Goal: Navigation & Orientation: Find specific page/section

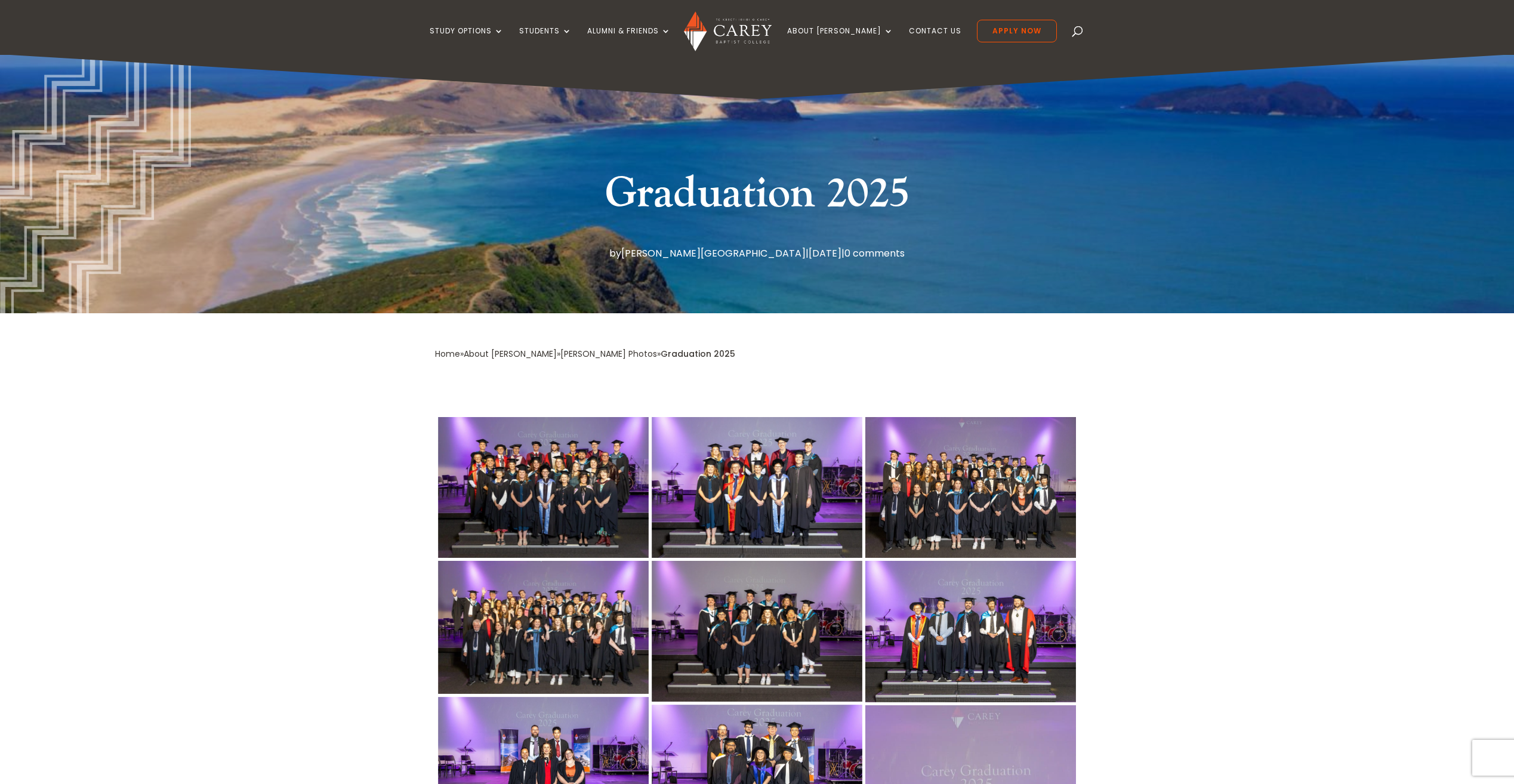
scroll to position [478, 0]
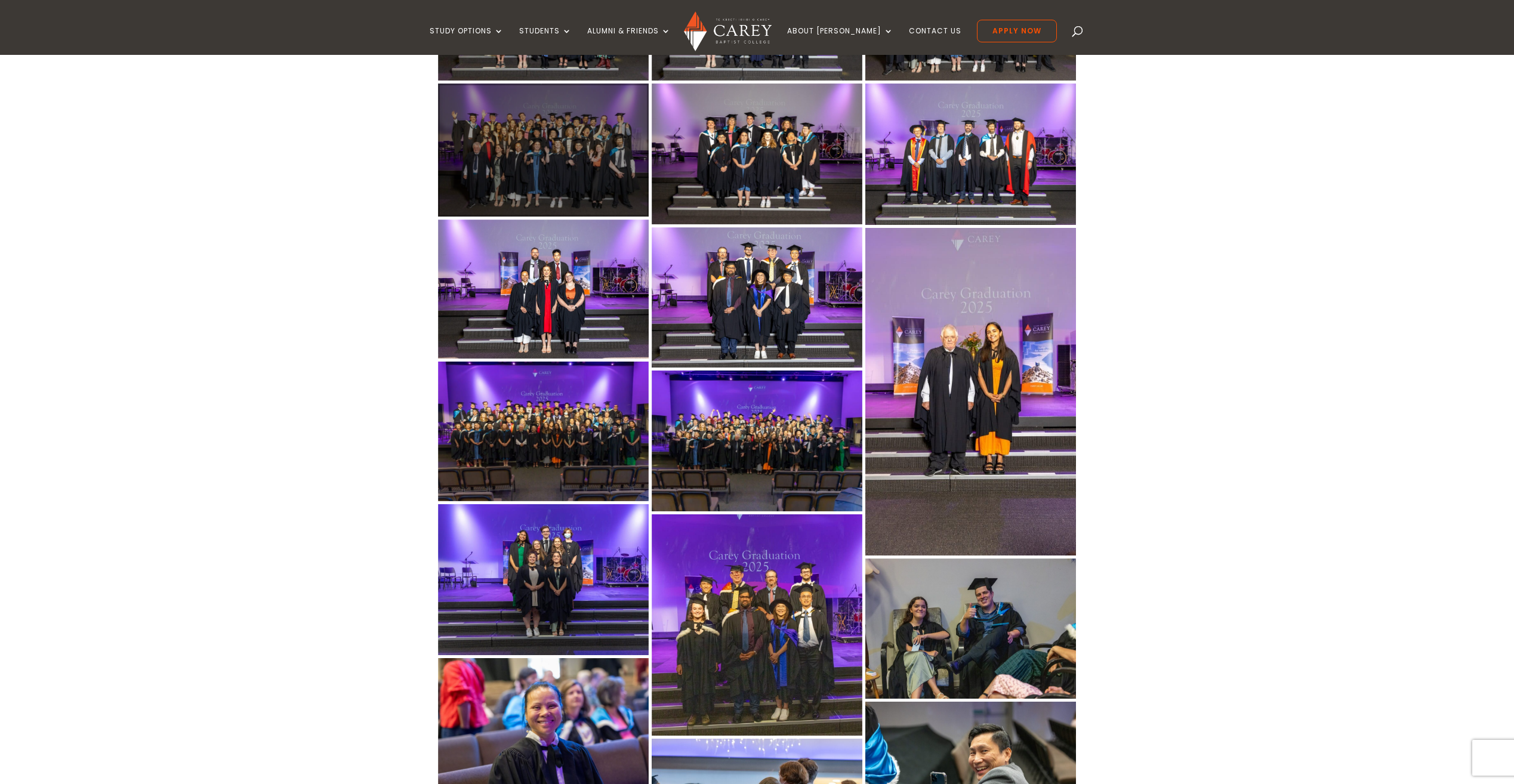
click at [539, 135] on div at bounding box center [543, 150] width 211 height 133
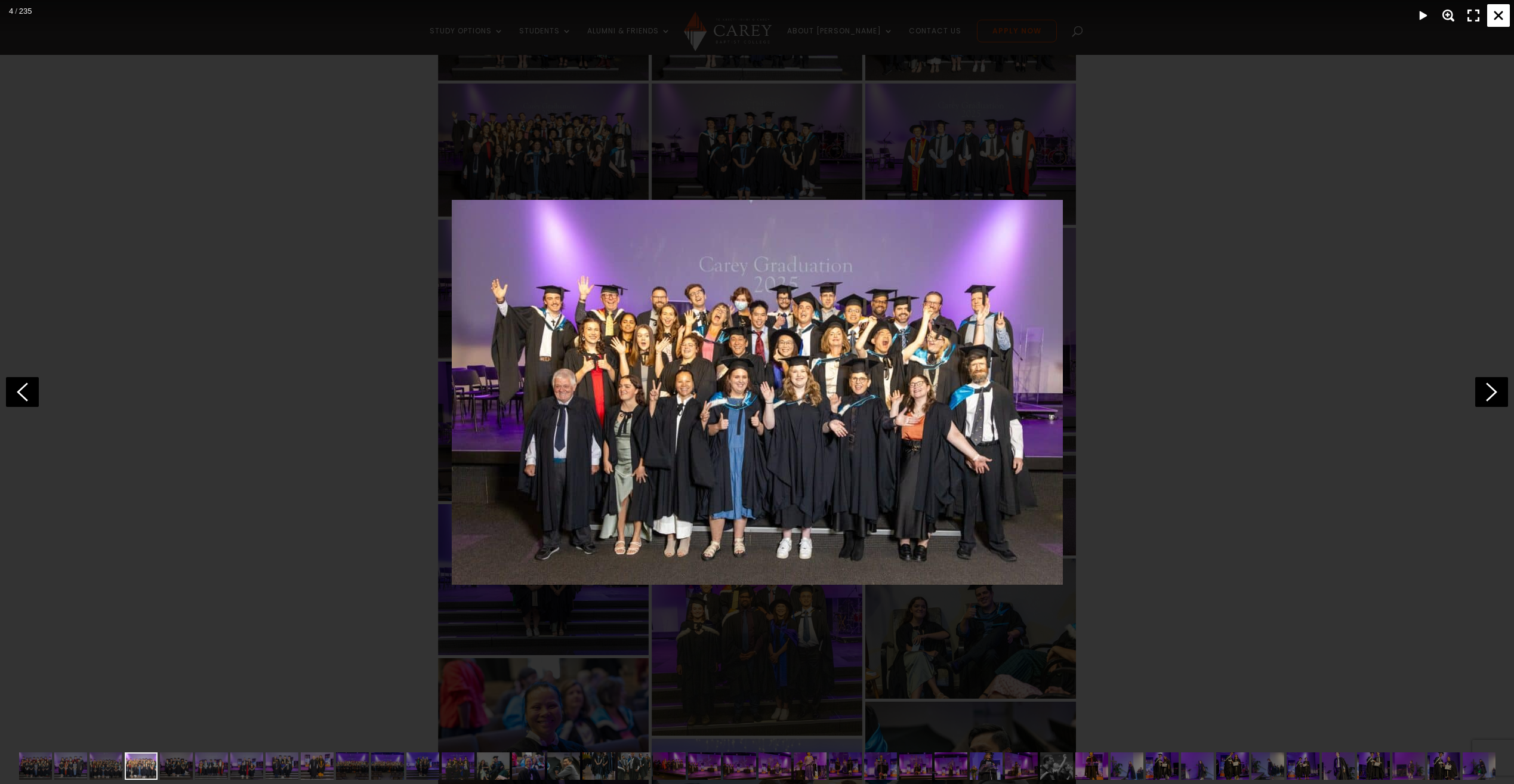
click at [1496, 13] on div "Close" at bounding box center [1498, 15] width 22 height 22
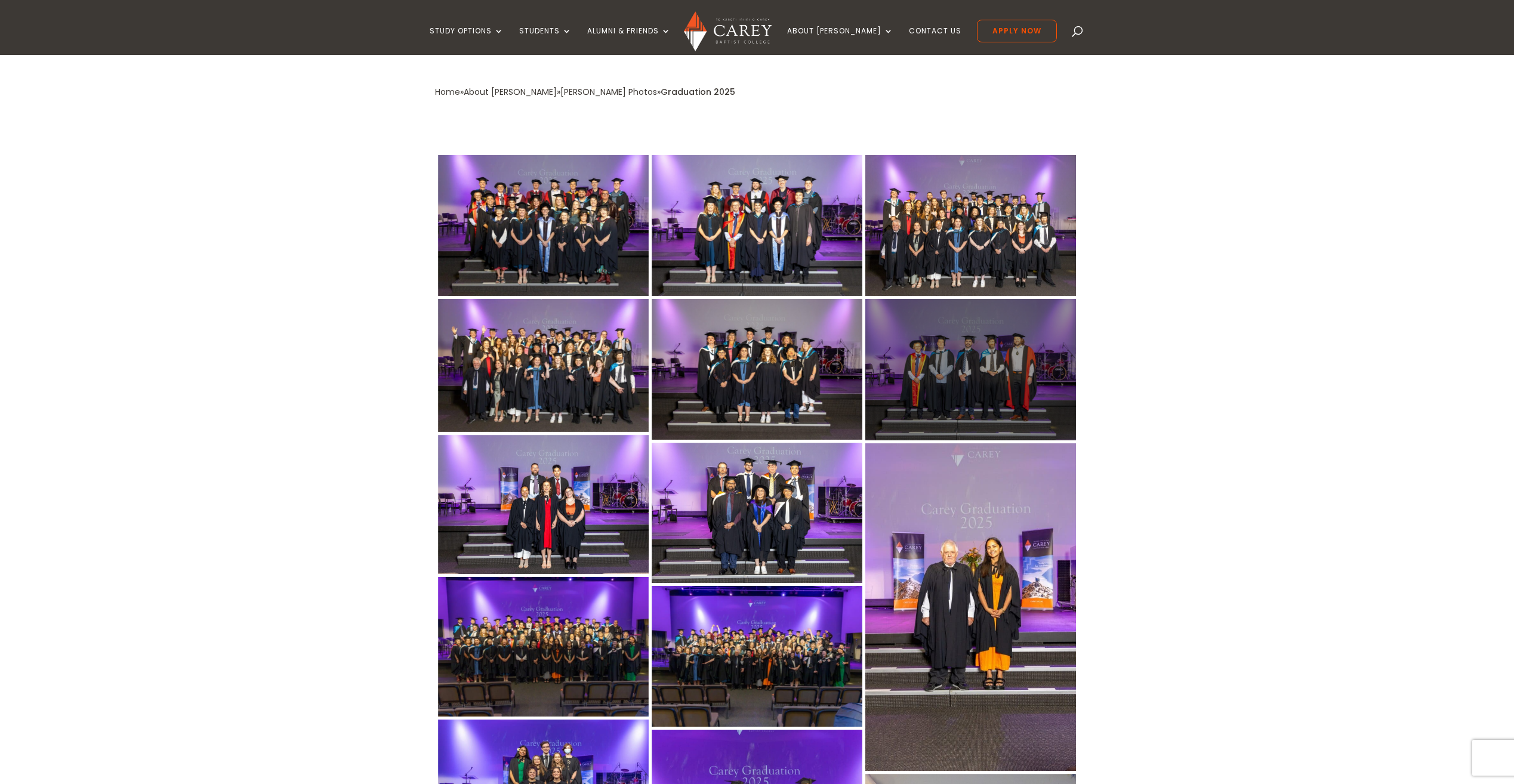
scroll to position [238, 0]
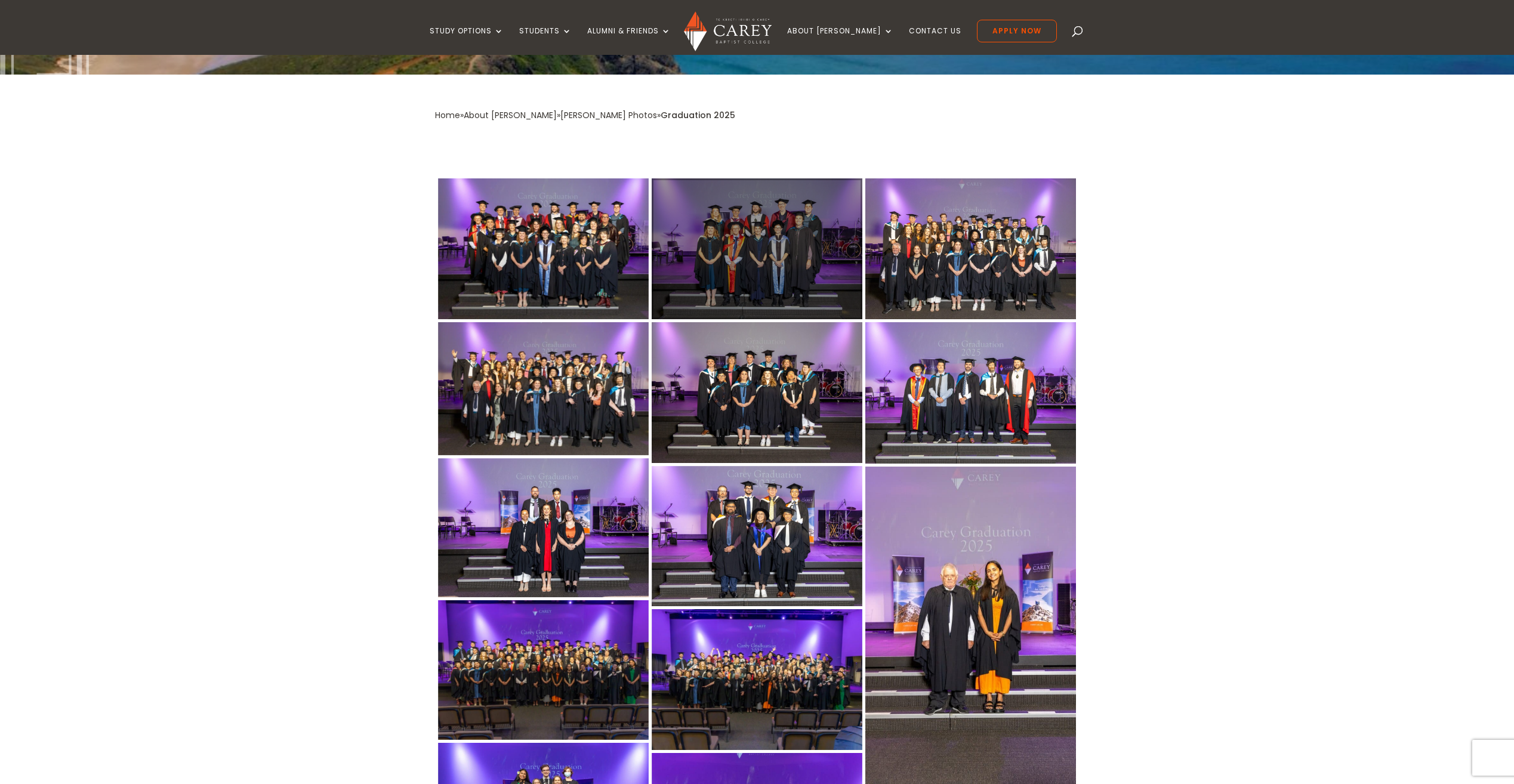
drag, startPoint x: 788, startPoint y: 251, endPoint x: 777, endPoint y: 259, distance: 13.6
click at [779, 257] on div at bounding box center [757, 249] width 211 height 141
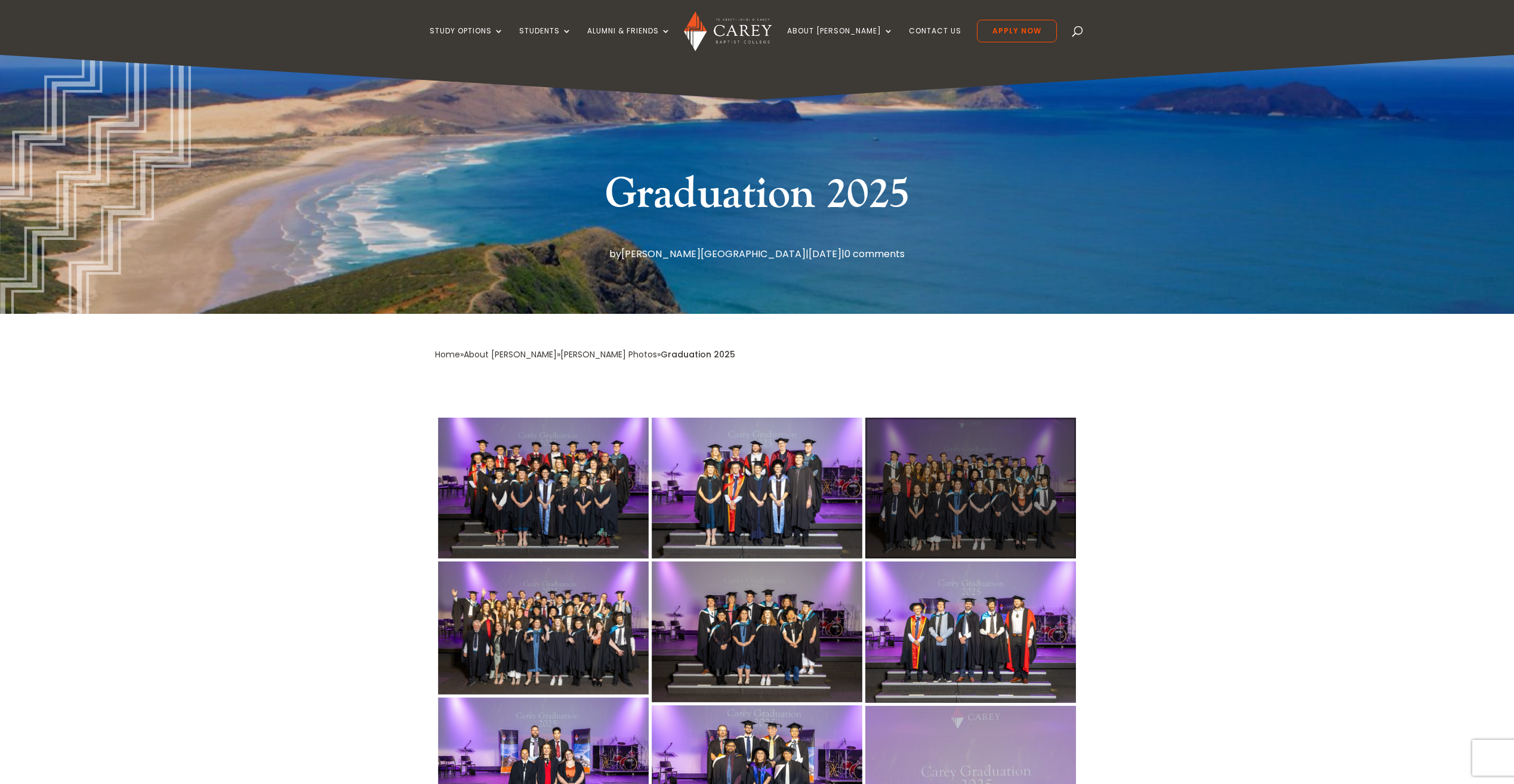
click at [983, 501] on div at bounding box center [970, 488] width 211 height 141
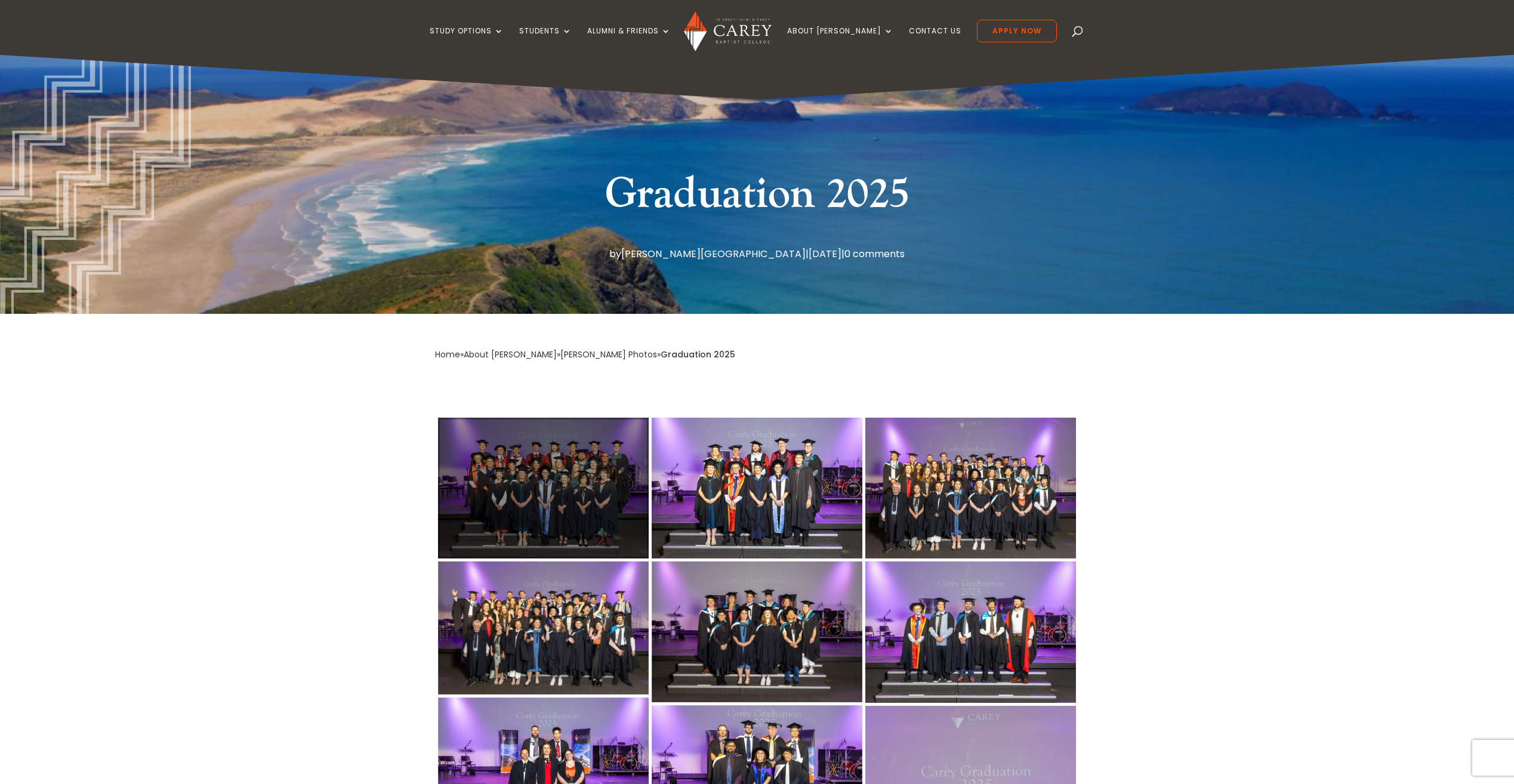
click at [539, 463] on div at bounding box center [543, 488] width 211 height 141
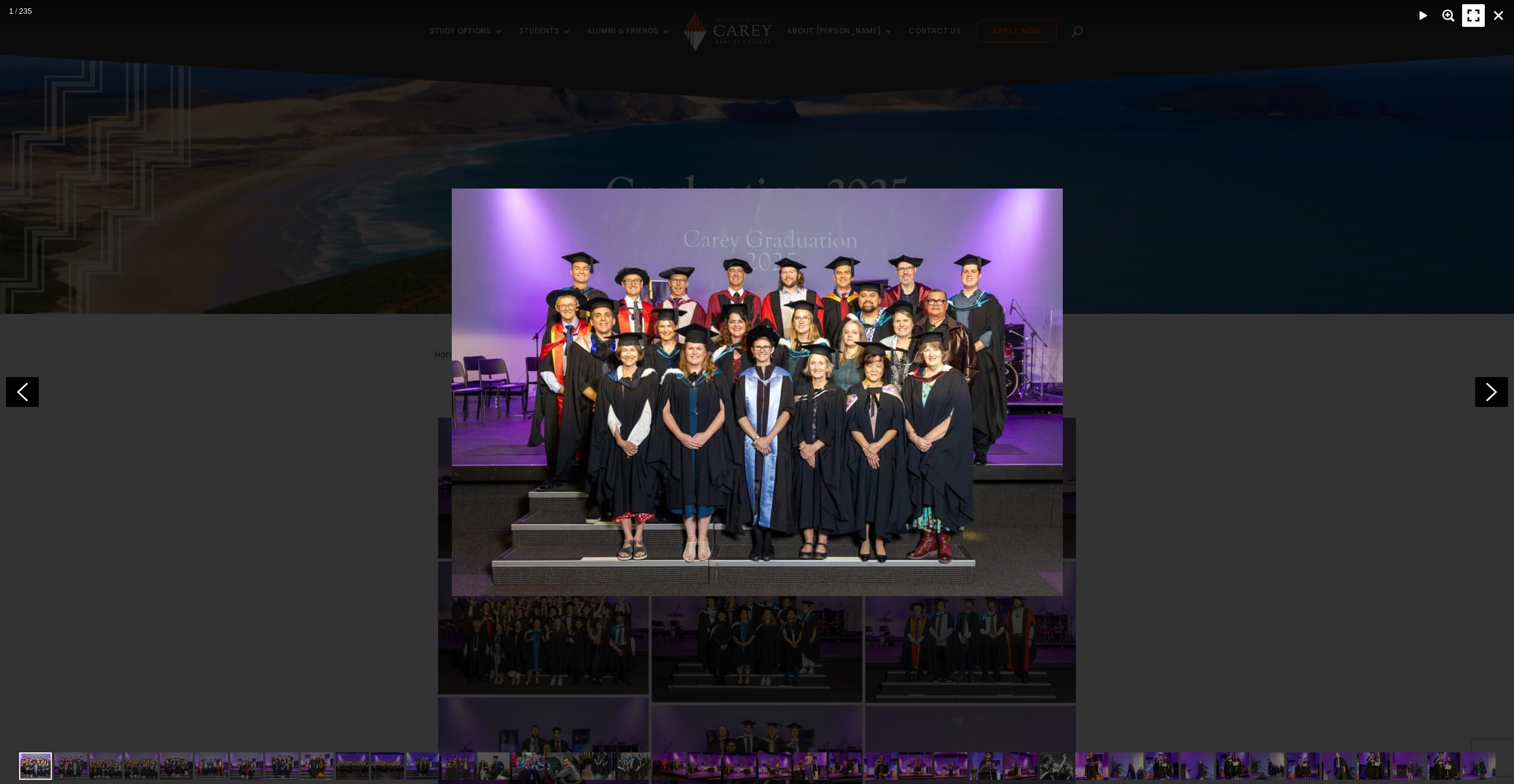
click at [1473, 12] on div "Fullscreen" at bounding box center [1473, 15] width 22 height 22
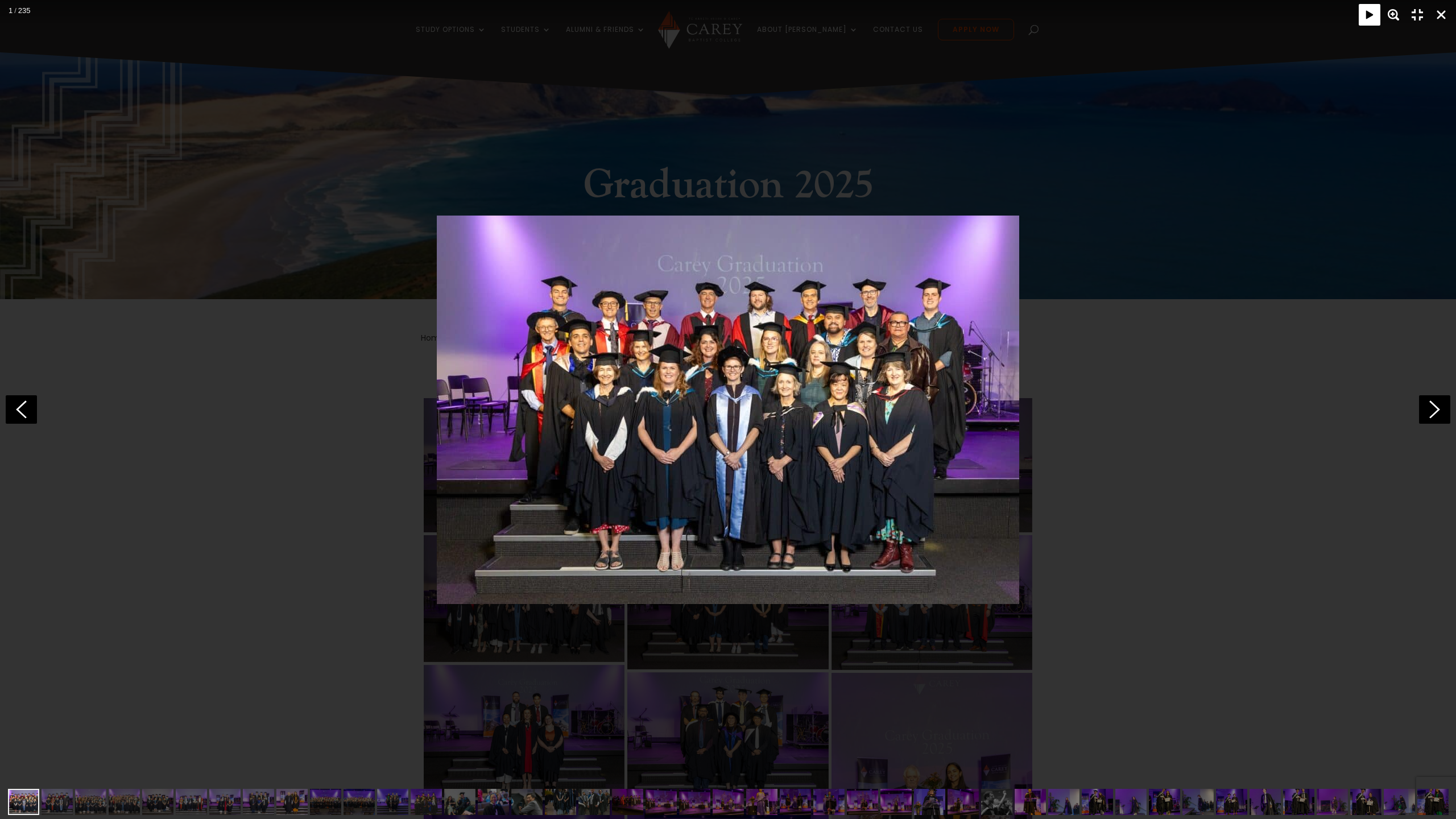
click at [1369, 13] on div "Play" at bounding box center [1369, 14] width 21 height 21
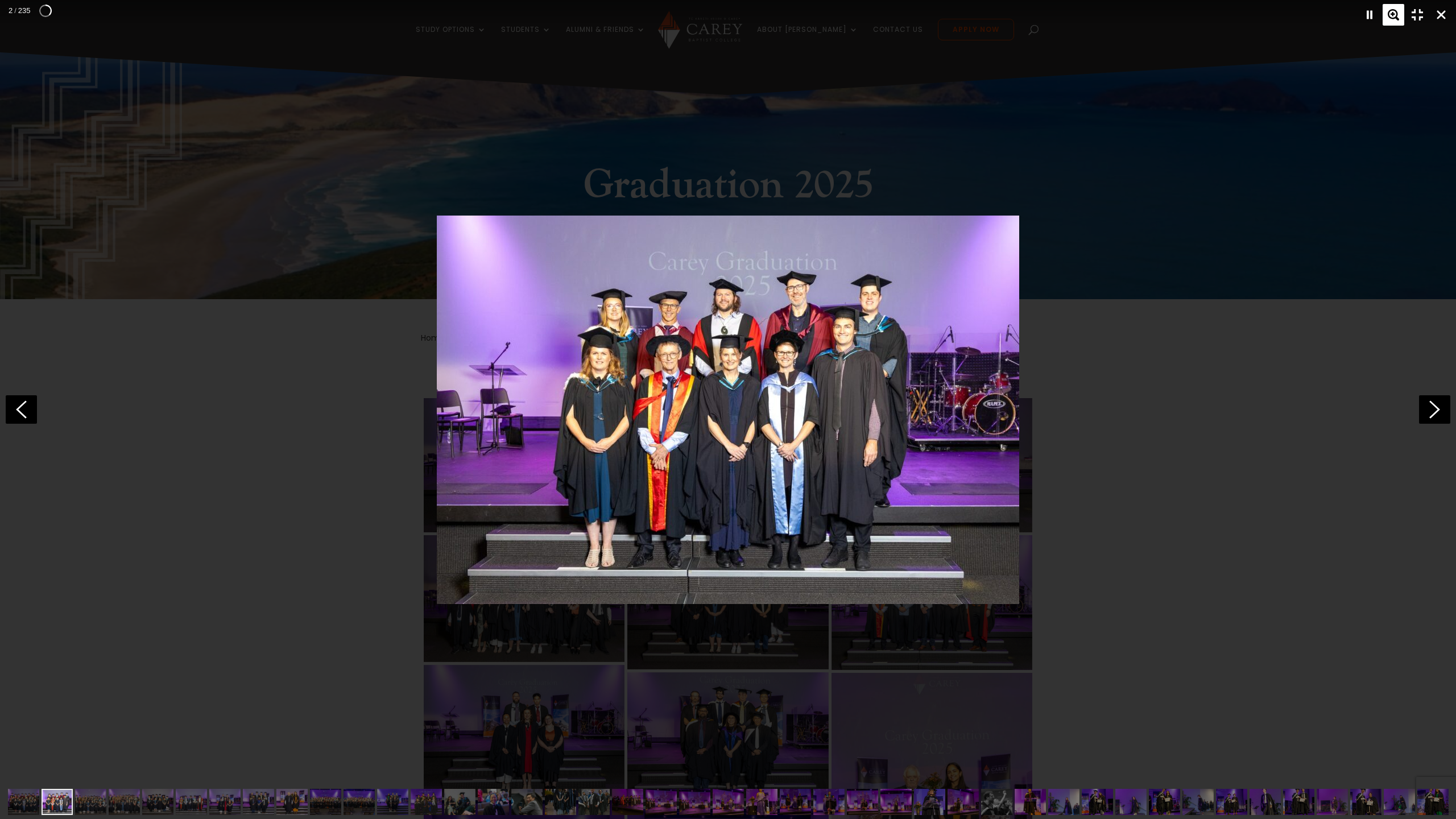
click at [1395, 13] on div "Zoom" at bounding box center [1393, 14] width 21 height 21
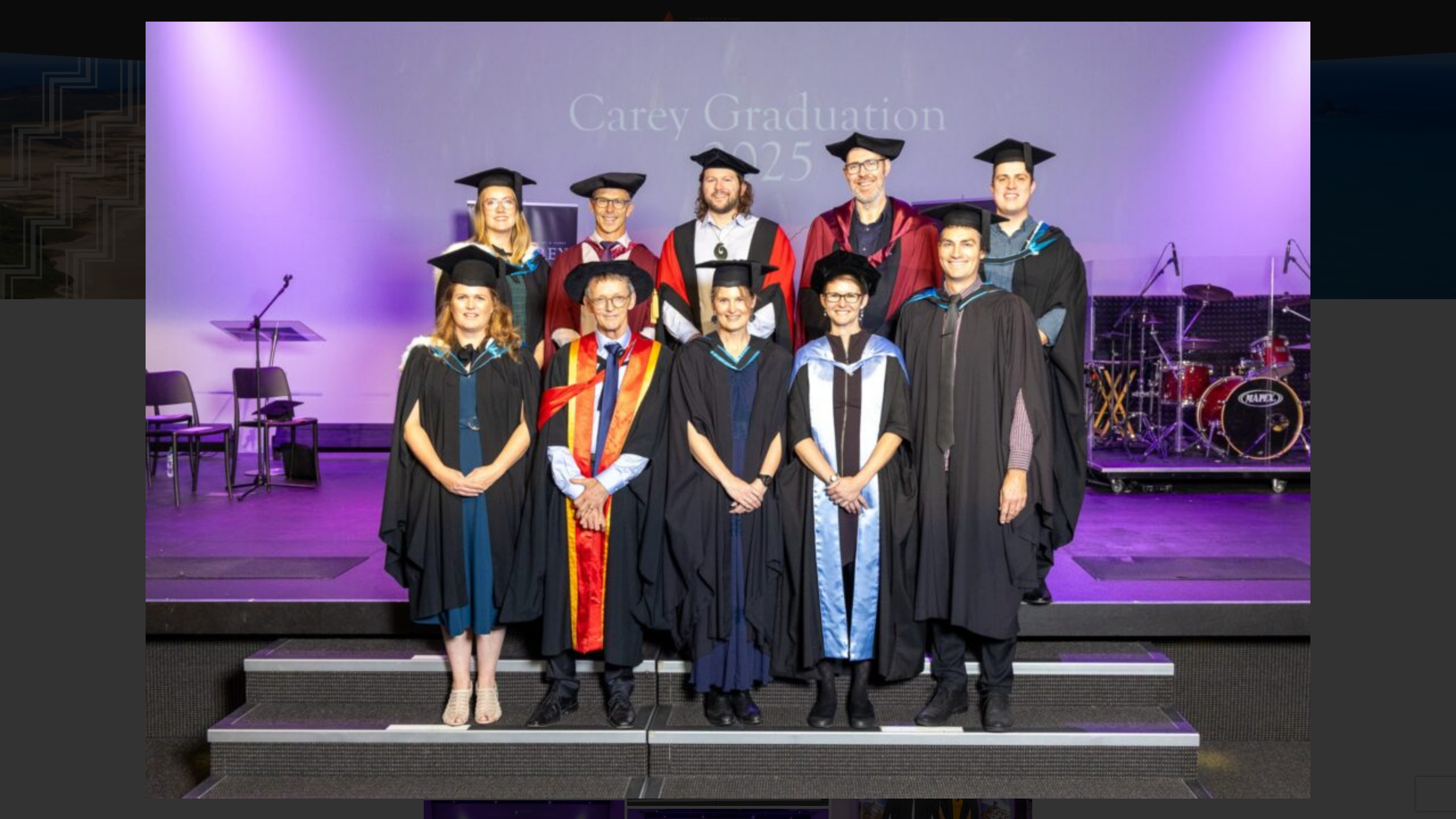
drag, startPoint x: 1417, startPoint y: 14, endPoint x: 1352, endPoint y: 268, distance: 262.2
click at [1352, 268] on div at bounding box center [727, 410] width 2911 height 1638
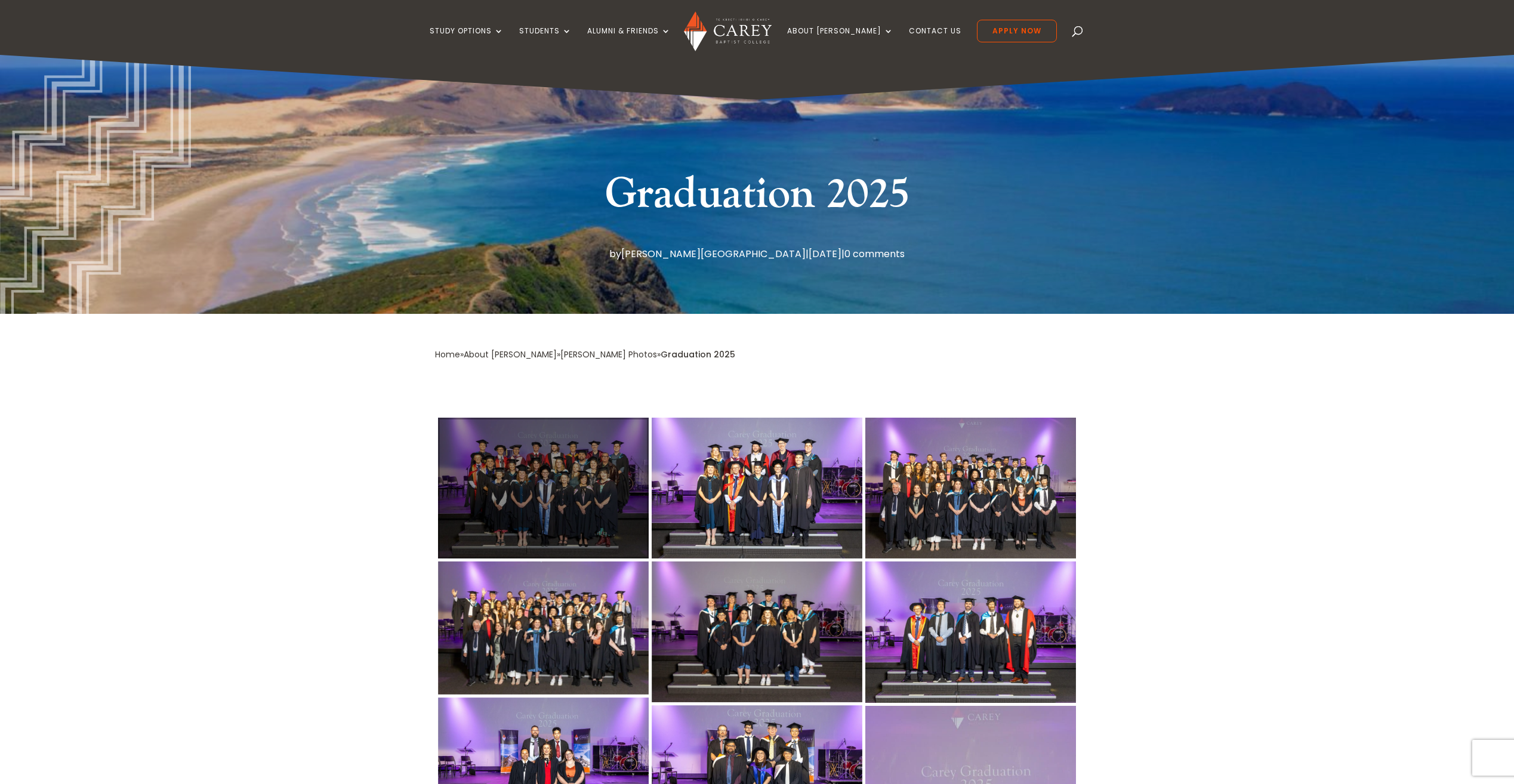
click at [569, 462] on div at bounding box center [543, 488] width 211 height 141
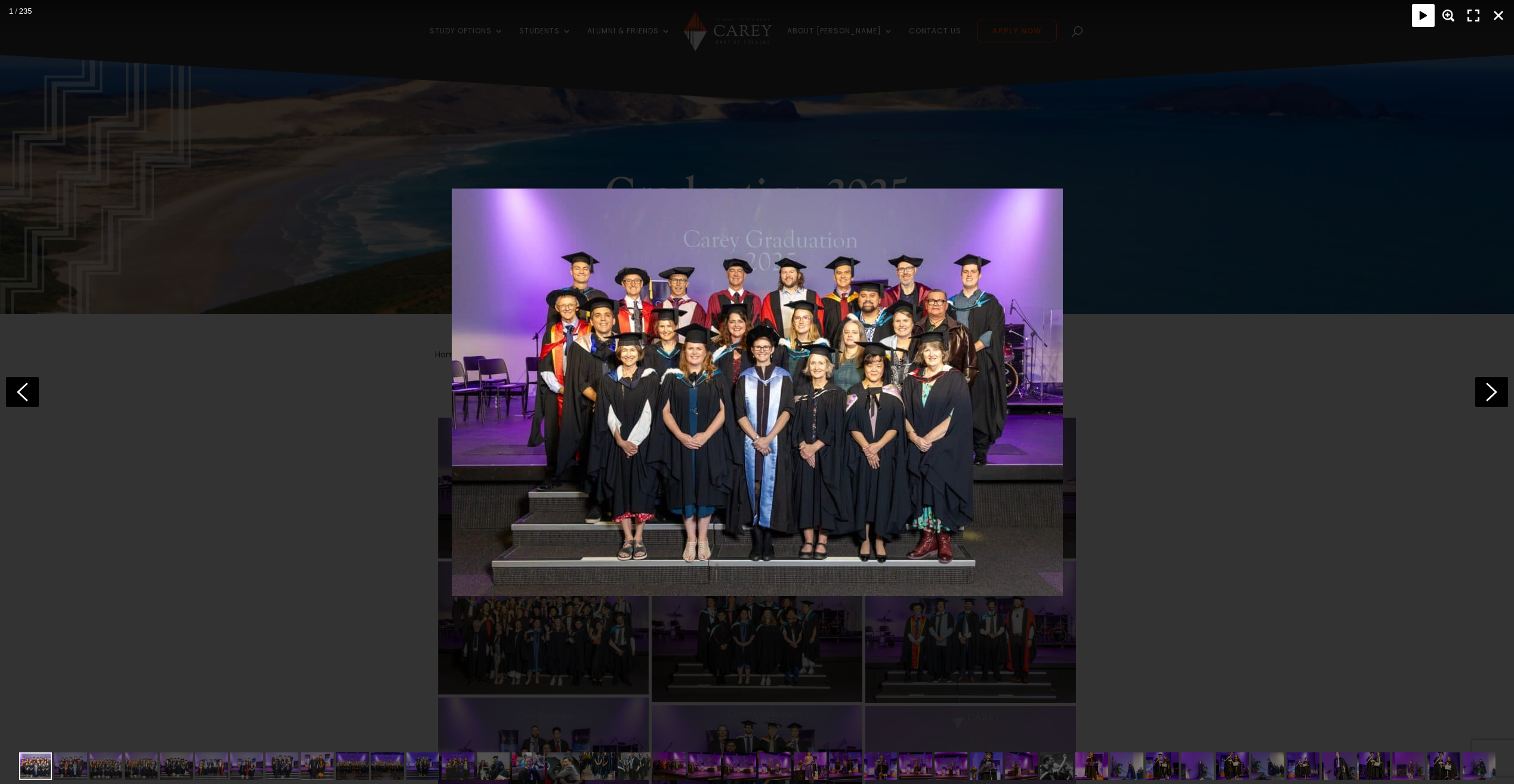
drag, startPoint x: 1422, startPoint y: 16, endPoint x: 908, endPoint y: 315, distance: 594.6
